Goal: Find specific page/section: Find specific page/section

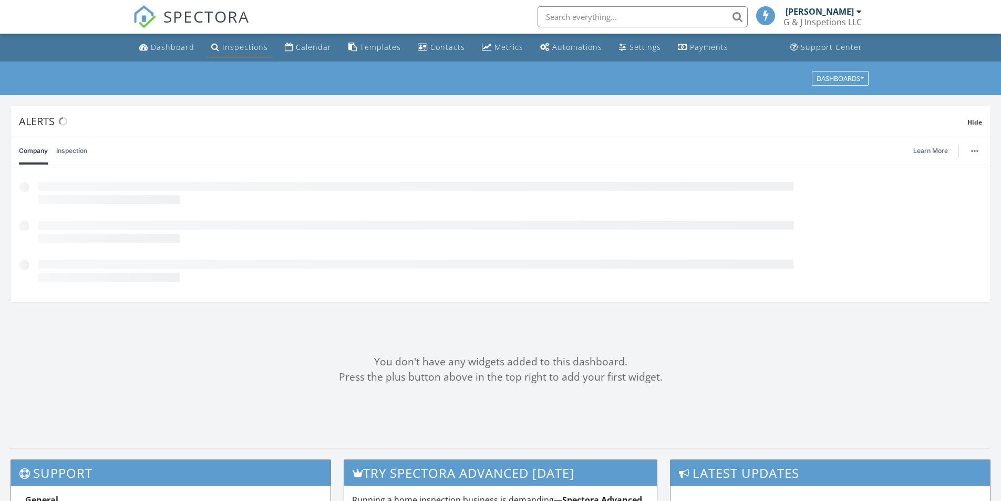
click at [235, 54] on link "Inspections" at bounding box center [239, 47] width 65 height 19
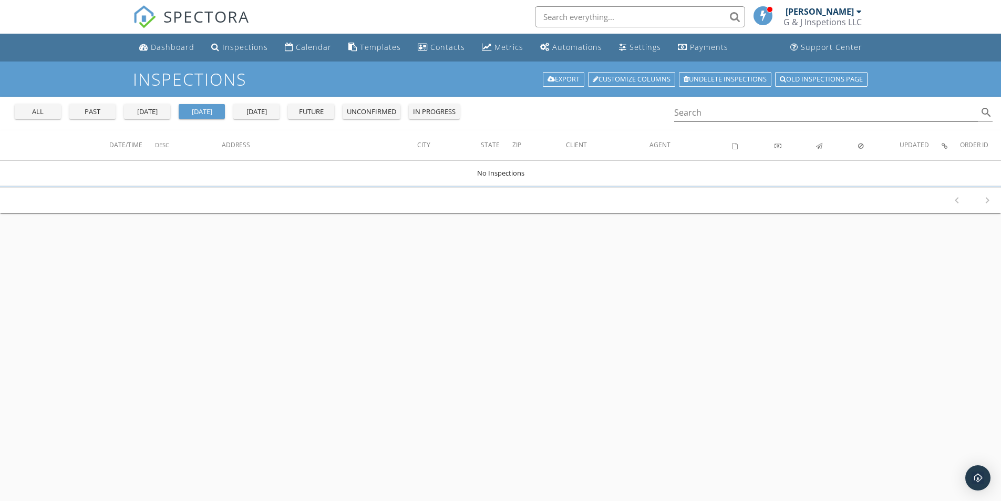
click at [42, 112] on div "all" at bounding box center [38, 112] width 38 height 11
click at [689, 112] on input "Search" at bounding box center [826, 112] width 304 height 17
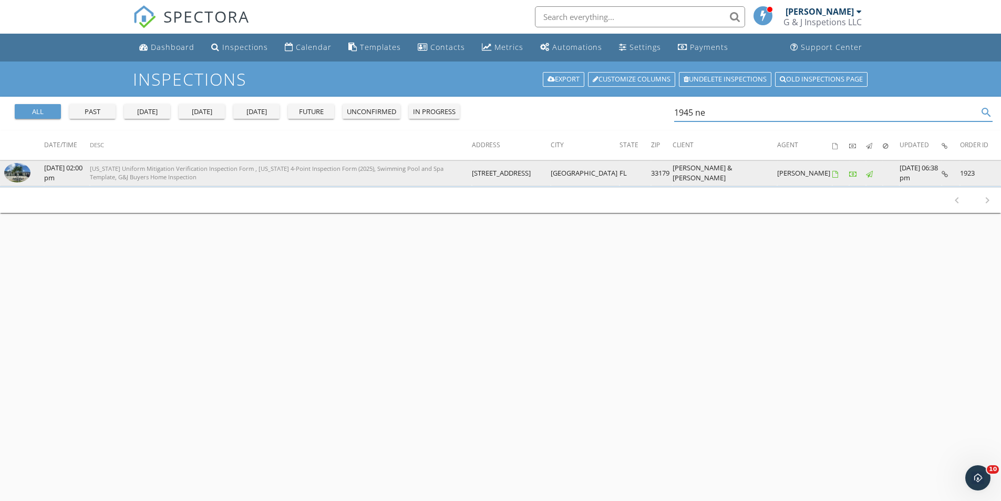
type input "1945 ne"
click at [20, 175] on img at bounding box center [17, 172] width 26 height 19
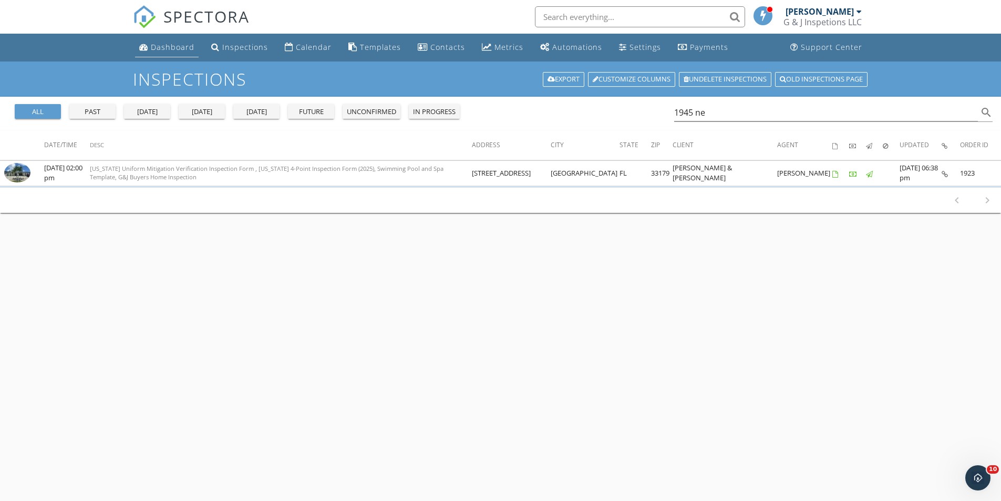
click at [165, 53] on link "Dashboard" at bounding box center [167, 47] width 64 height 19
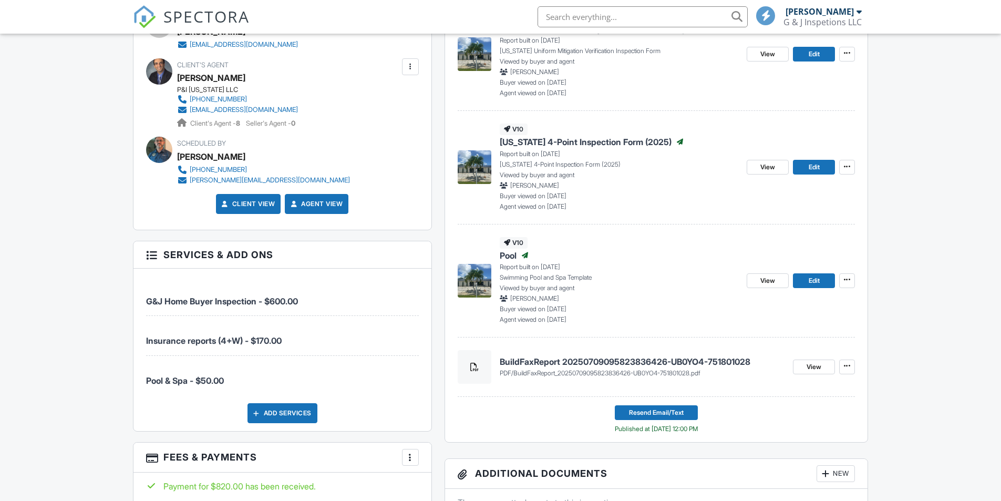
scroll to position [457, 0]
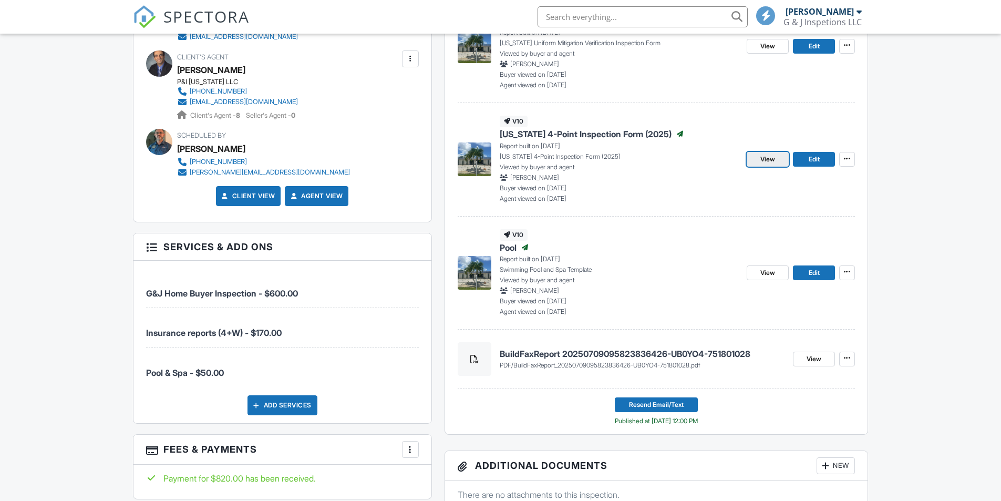
click at [762, 162] on span "View" at bounding box center [768, 159] width 15 height 11
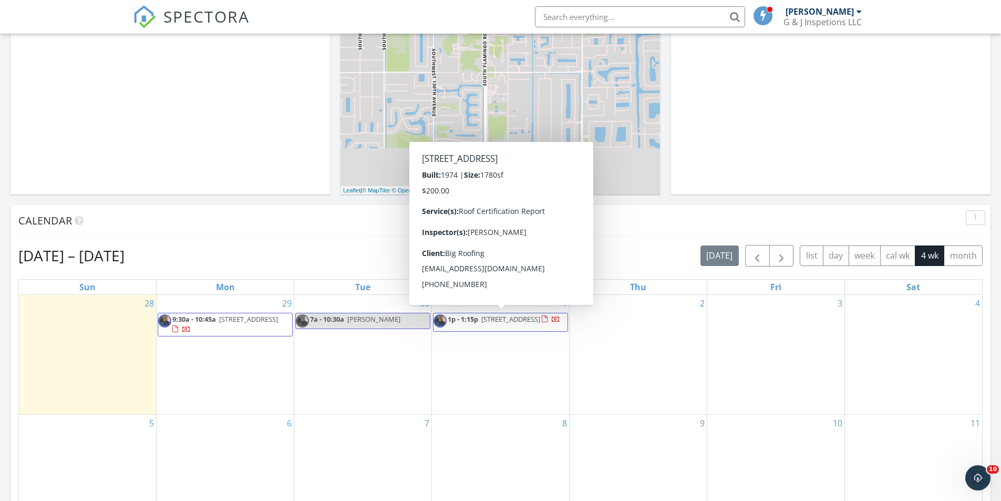
scroll to position [362, 0]
